Goal: Check status: Check status

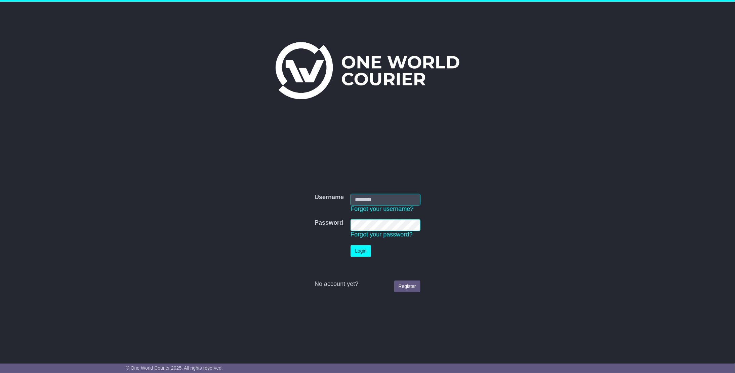
type input "**********"
click at [364, 256] on button "Login" at bounding box center [360, 251] width 20 height 12
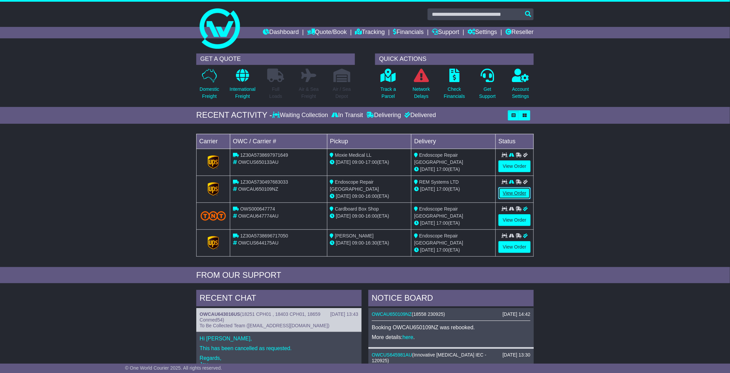
click at [514, 188] on link "View Order" at bounding box center [514, 193] width 32 height 12
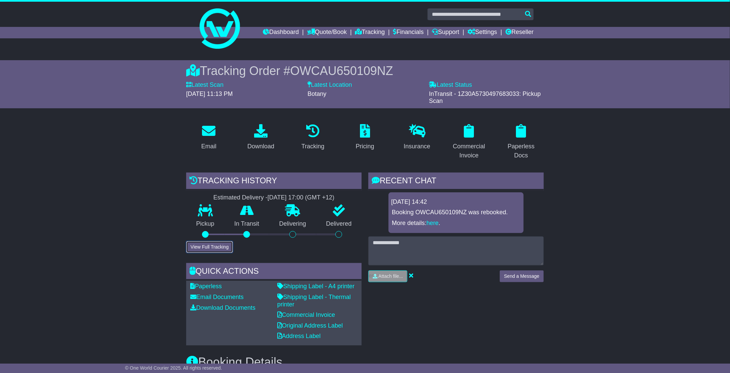
click at [217, 242] on button "View Full Tracking" at bounding box center [209, 247] width 47 height 12
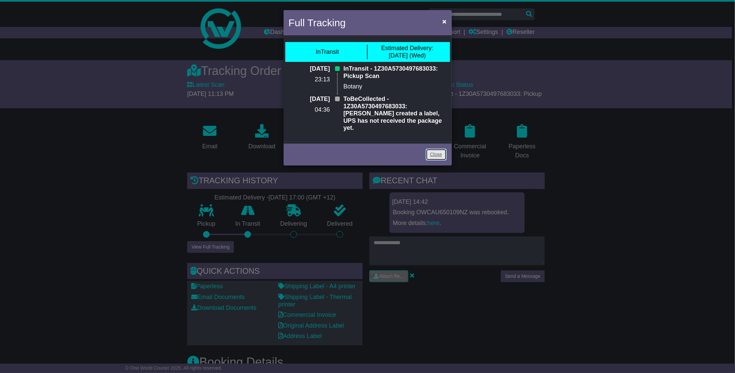
click at [438, 149] on link "Close" at bounding box center [436, 155] width 21 height 12
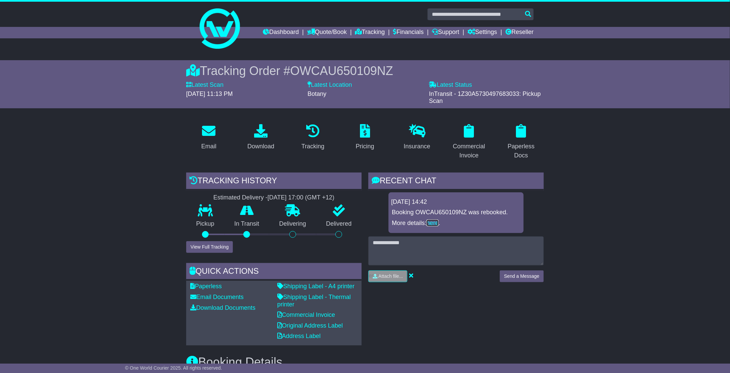
click at [435, 222] on link "here" at bounding box center [432, 222] width 12 height 7
